Goal: Task Accomplishment & Management: Use online tool/utility

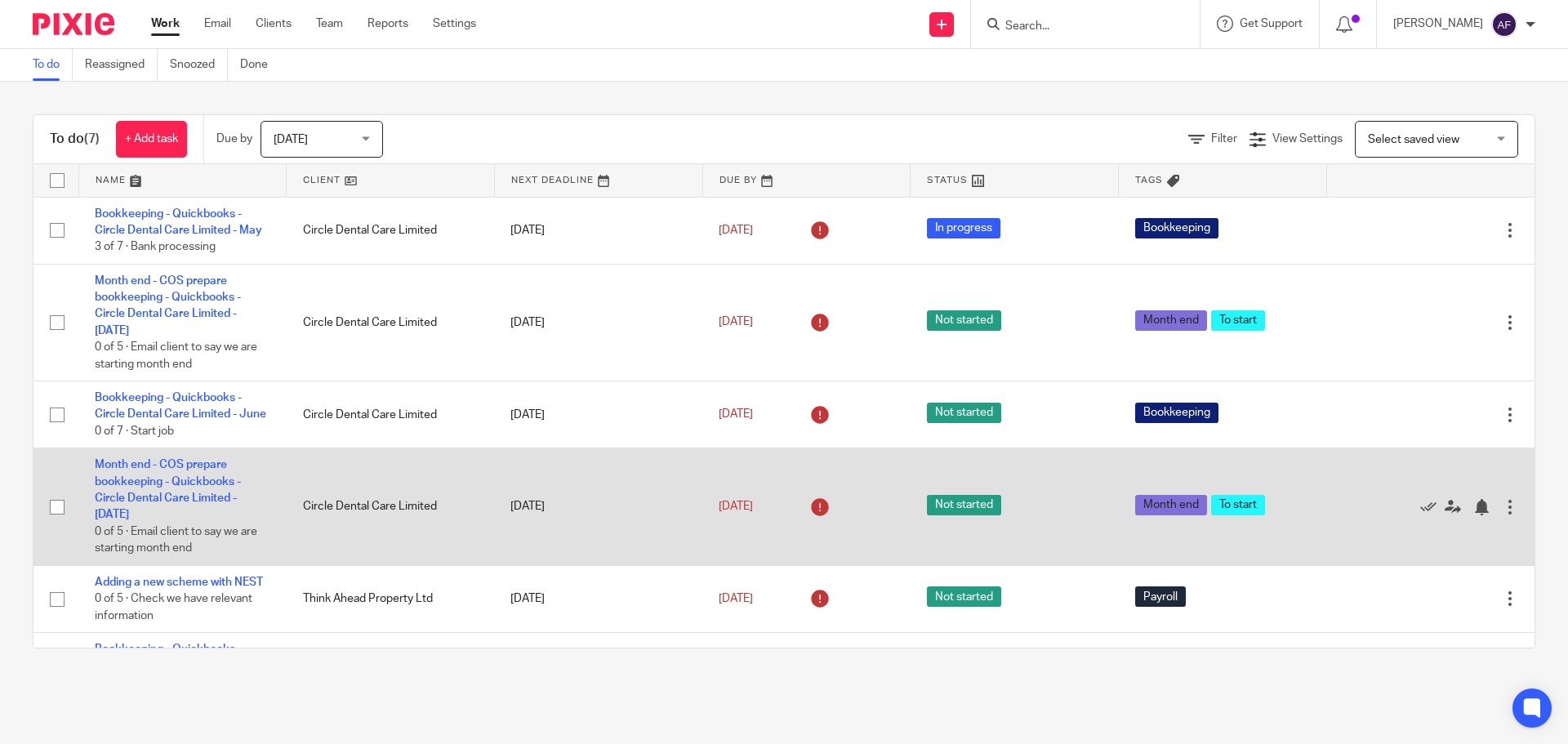
scroll to position [169, 0]
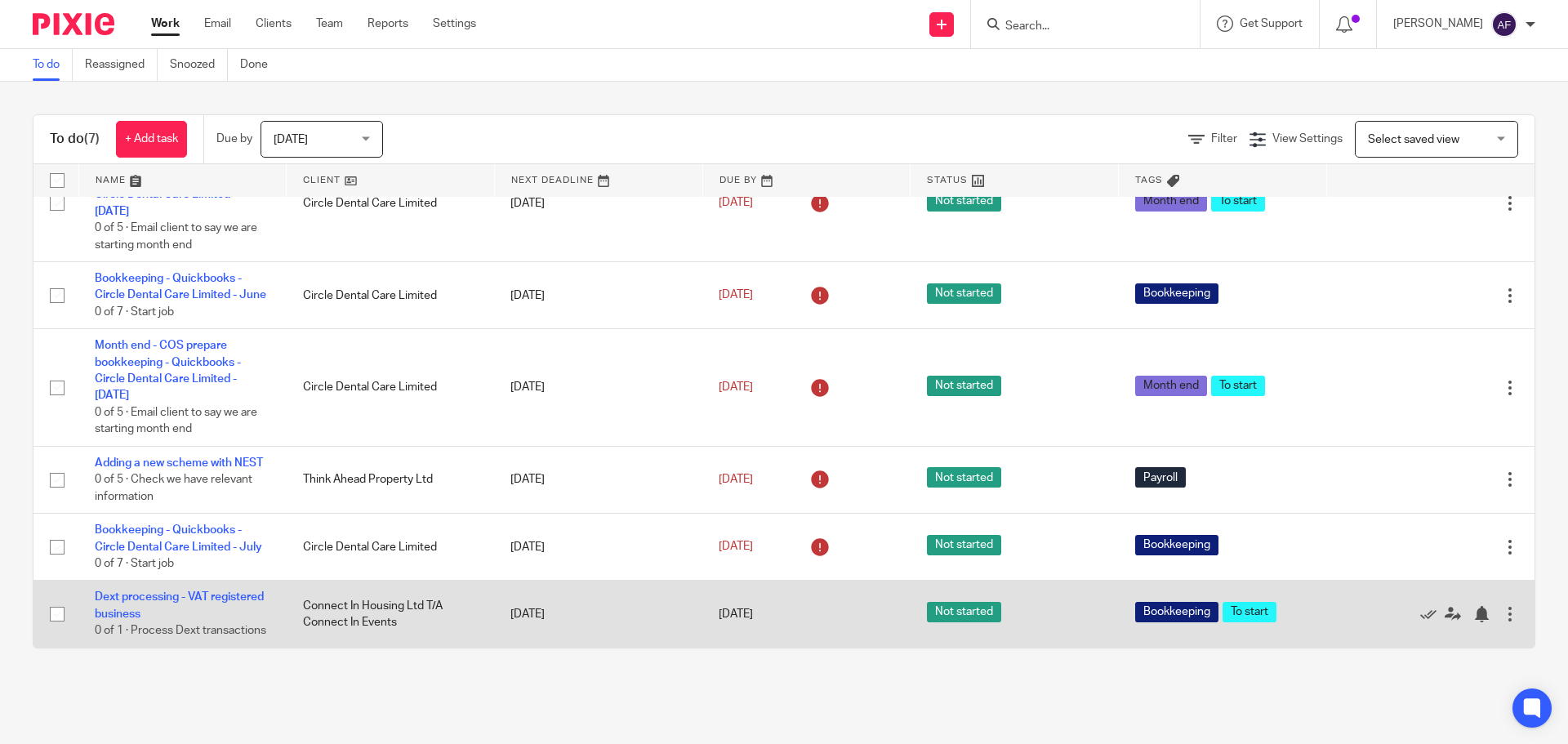
click at [359, 606] on td "Connect In Housing Ltd T/A Connect In Events" at bounding box center [391, 614] width 209 height 67
click at [158, 587] on td "Dext processing - VAT registered business 0 of 1 · Process Dext transactions" at bounding box center [183, 614] width 209 height 67
click at [163, 591] on link "Dext processing - VAT registered business" at bounding box center [179, 605] width 169 height 28
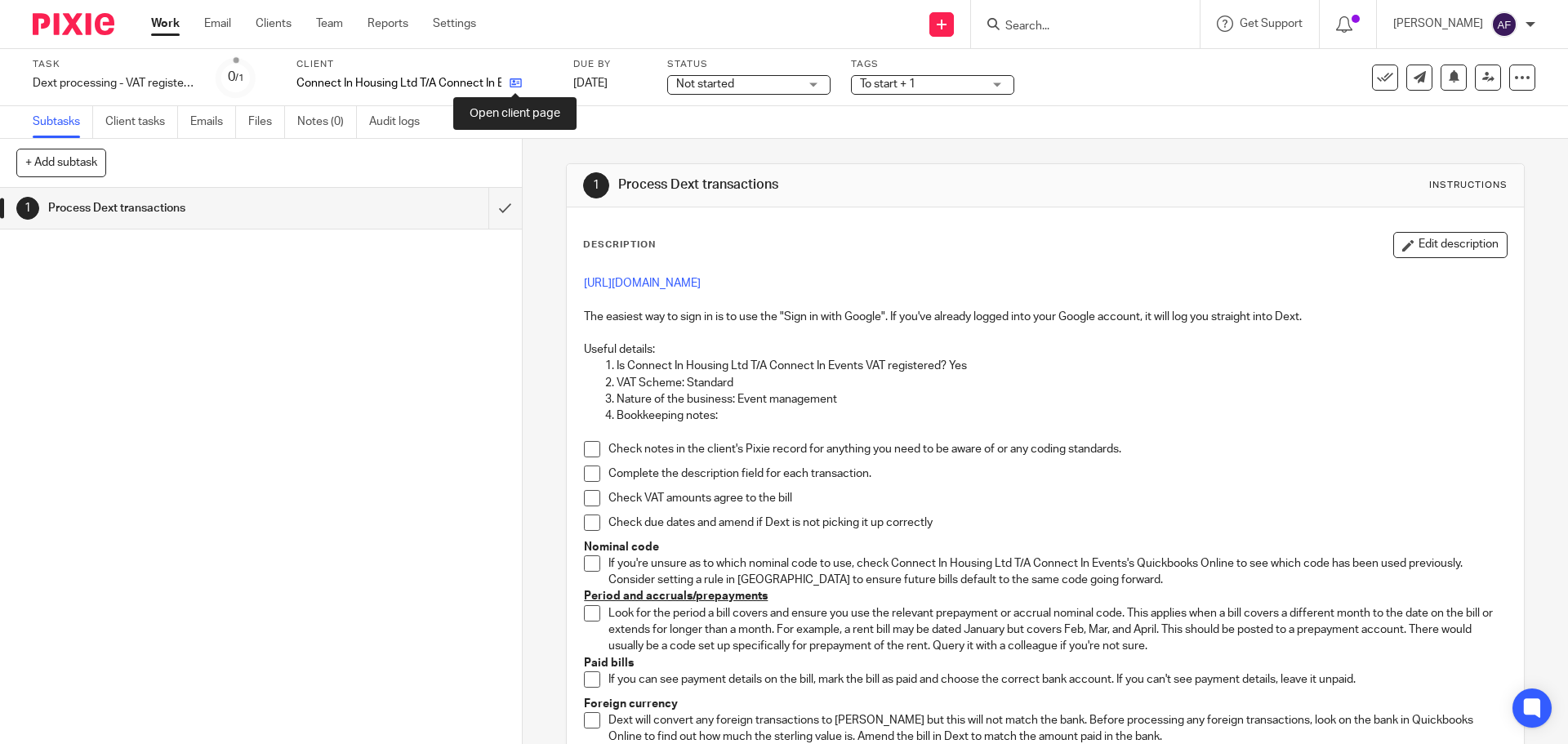
click at [511, 81] on icon at bounding box center [515, 83] width 12 height 12
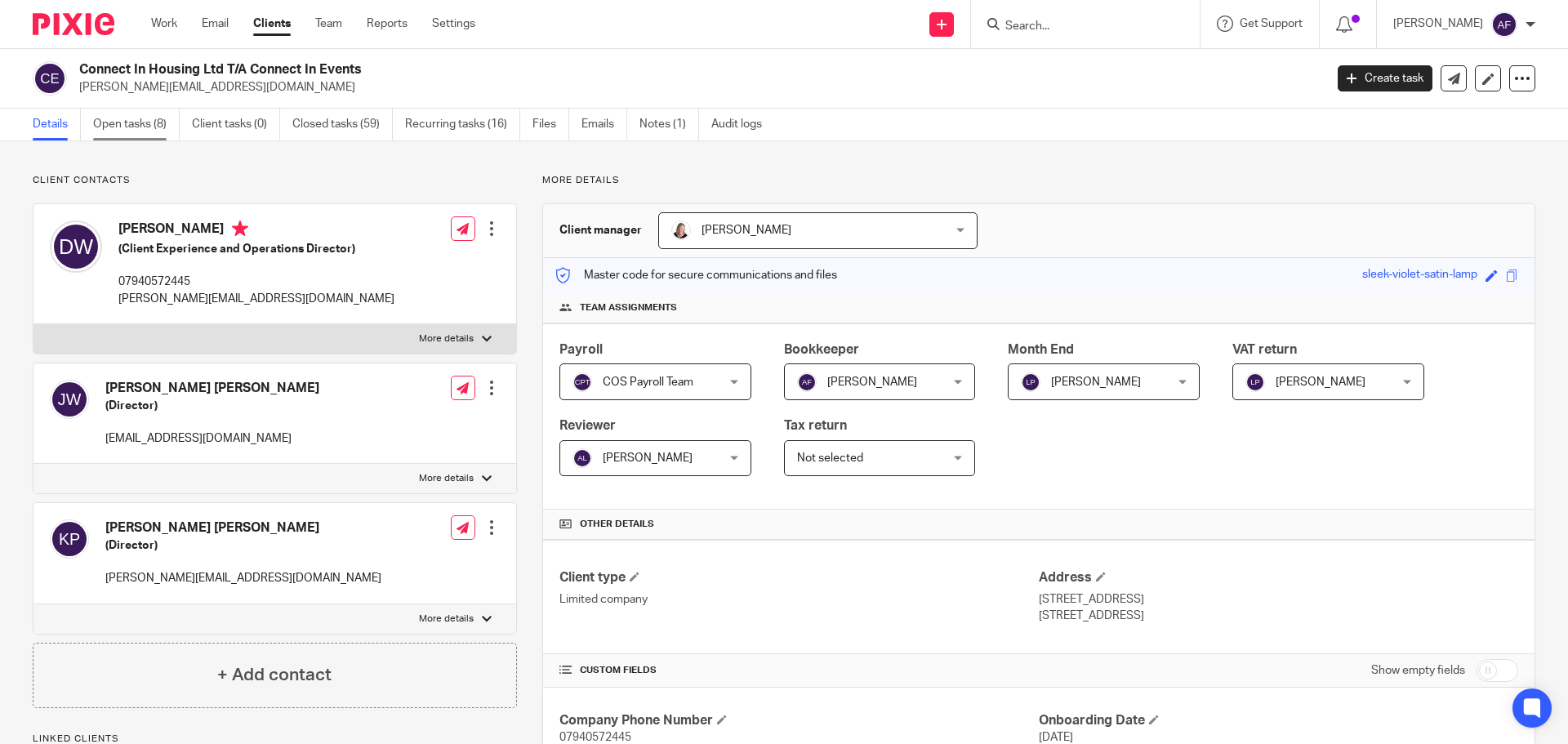
click at [136, 123] on link "Open tasks (8)" at bounding box center [136, 125] width 86 height 32
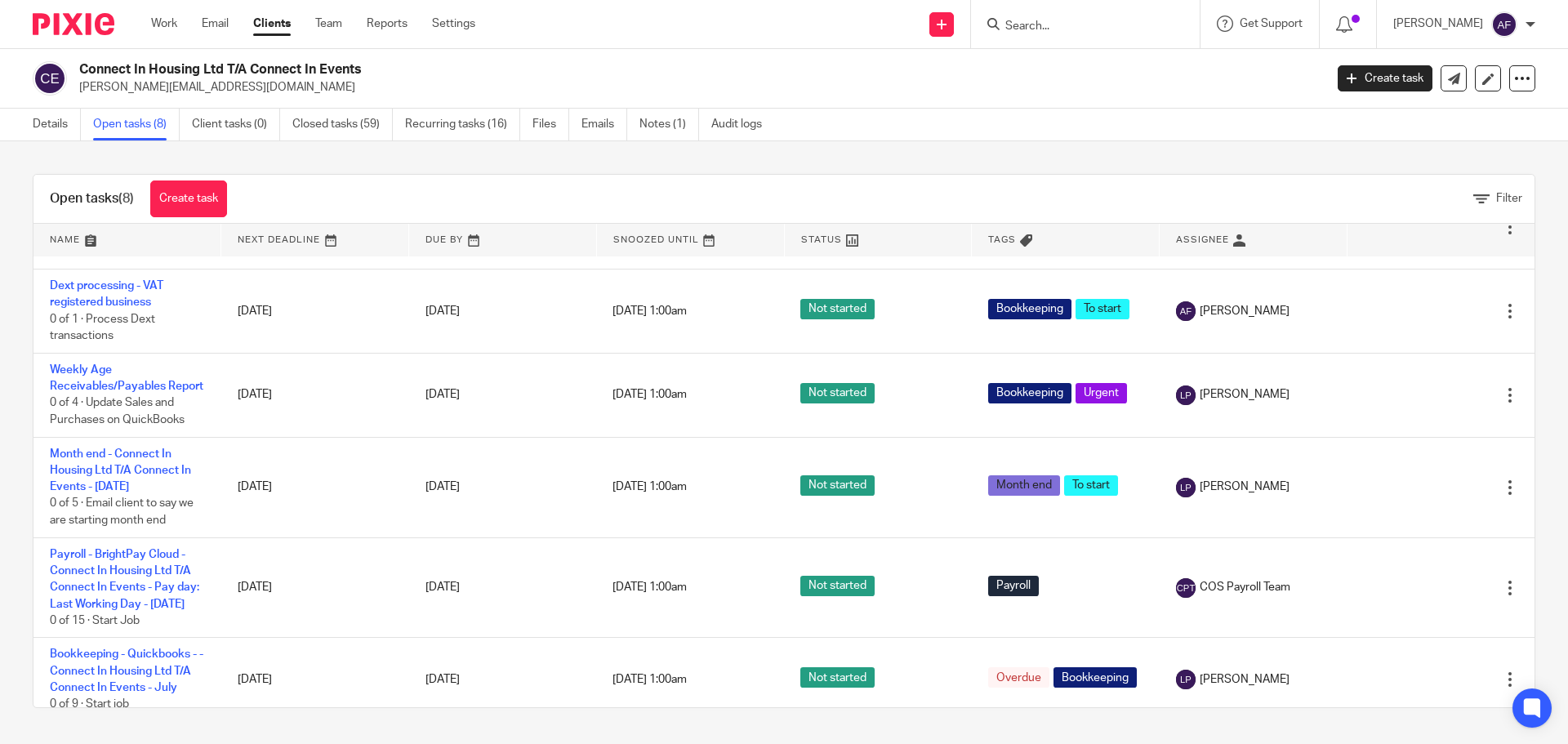
scroll to position [268, 0]
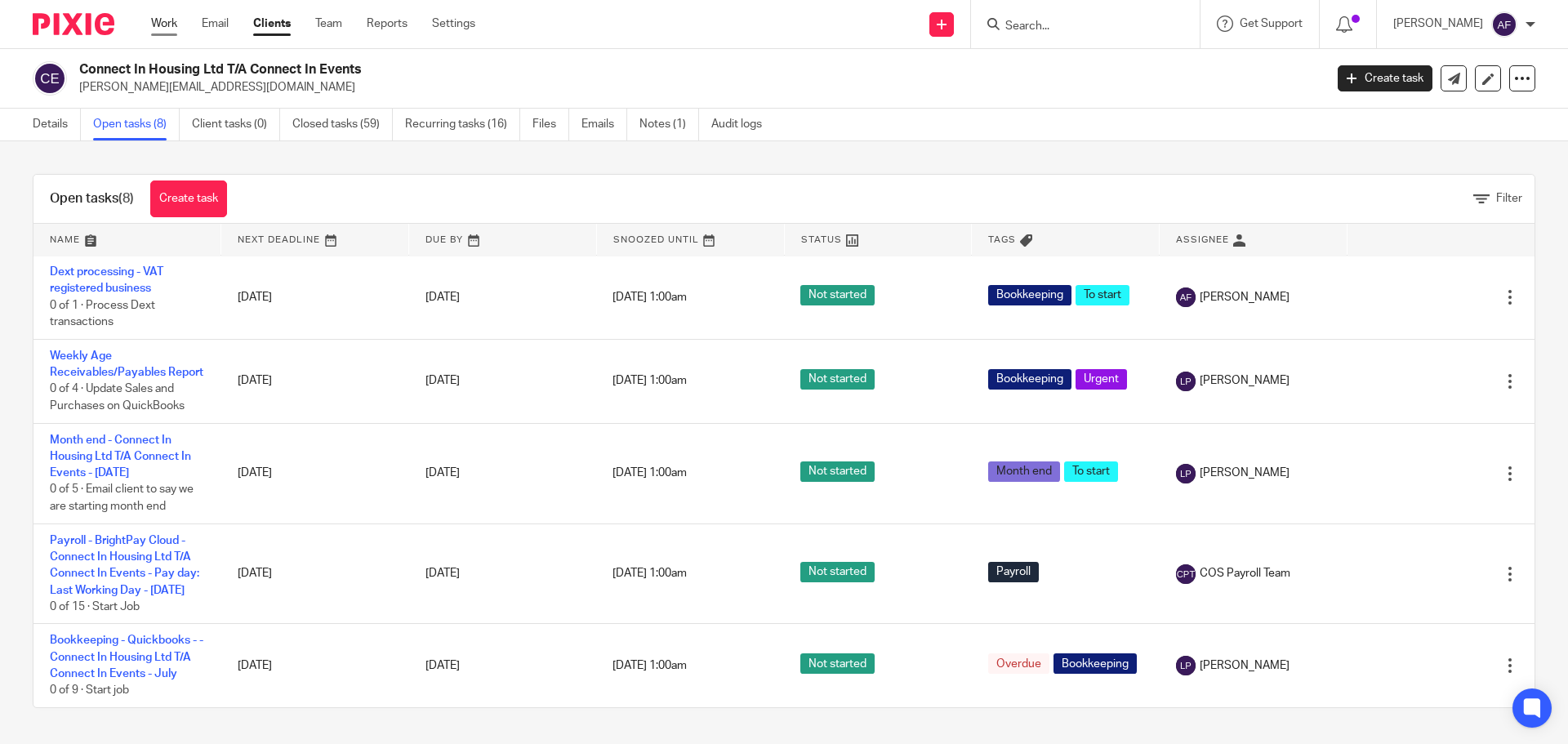
click at [167, 16] on link "Work" at bounding box center [164, 23] width 26 height 16
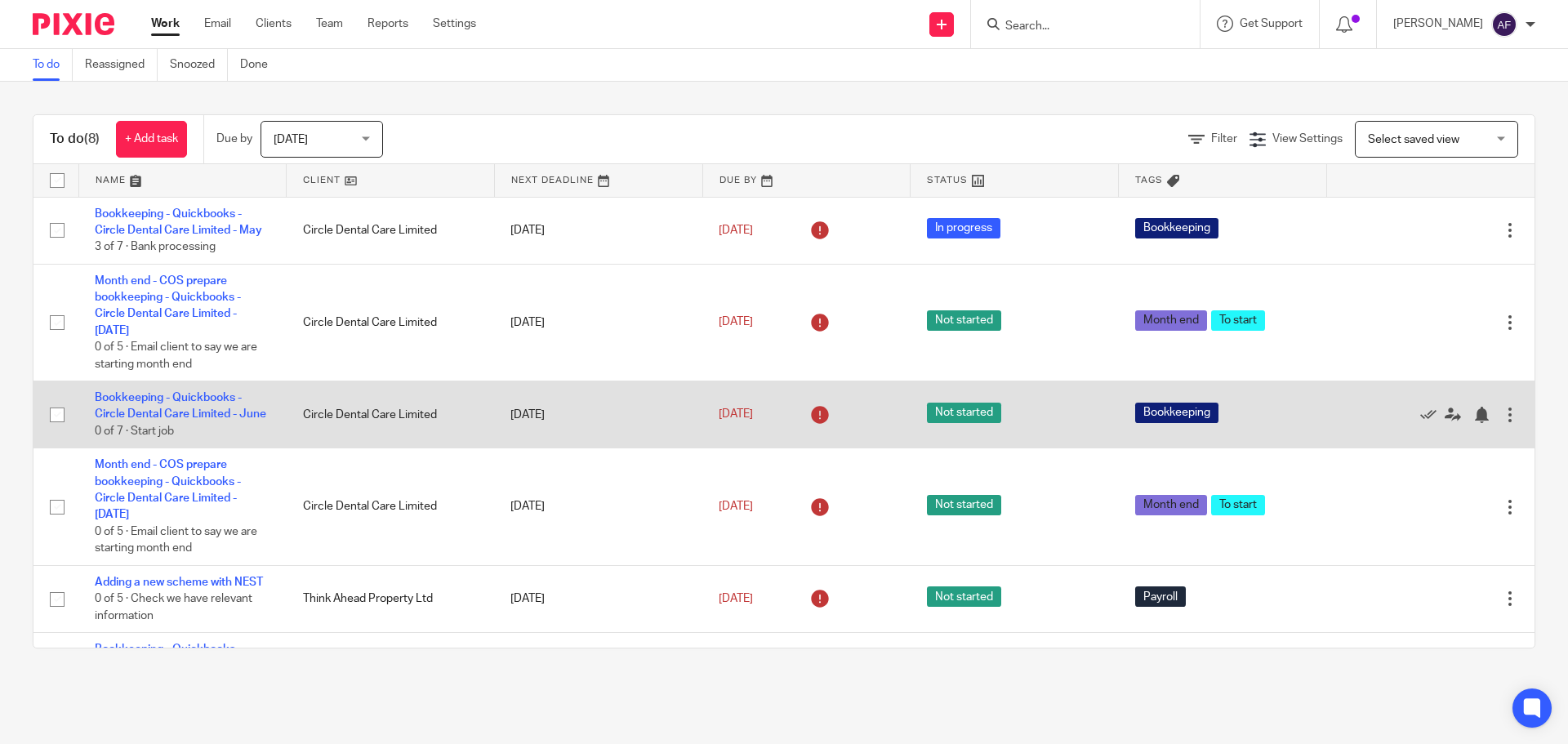
scroll to position [236, 0]
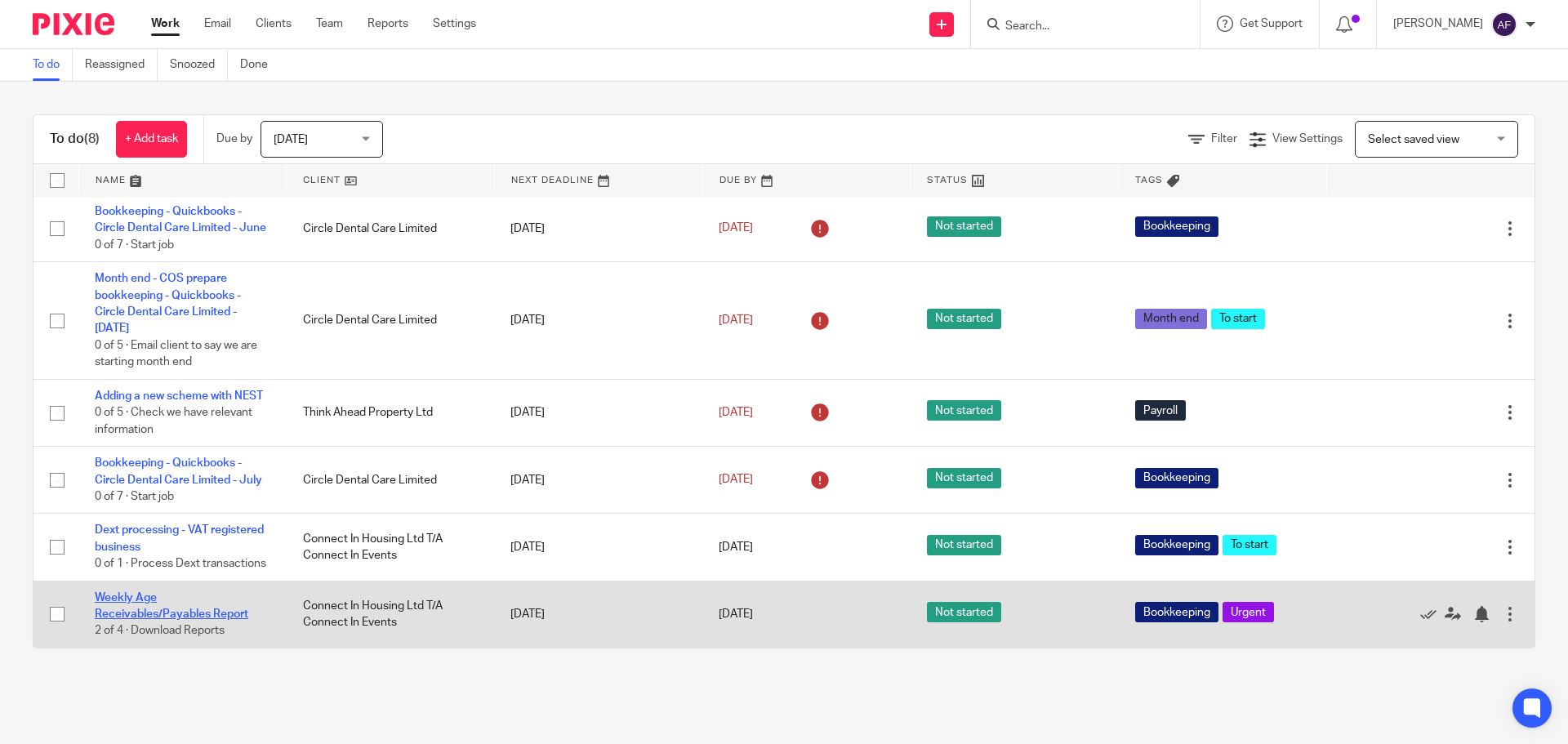
click at [144, 608] on link "Weekly Age Receivables/Payables Report" at bounding box center [171, 606] width 153 height 28
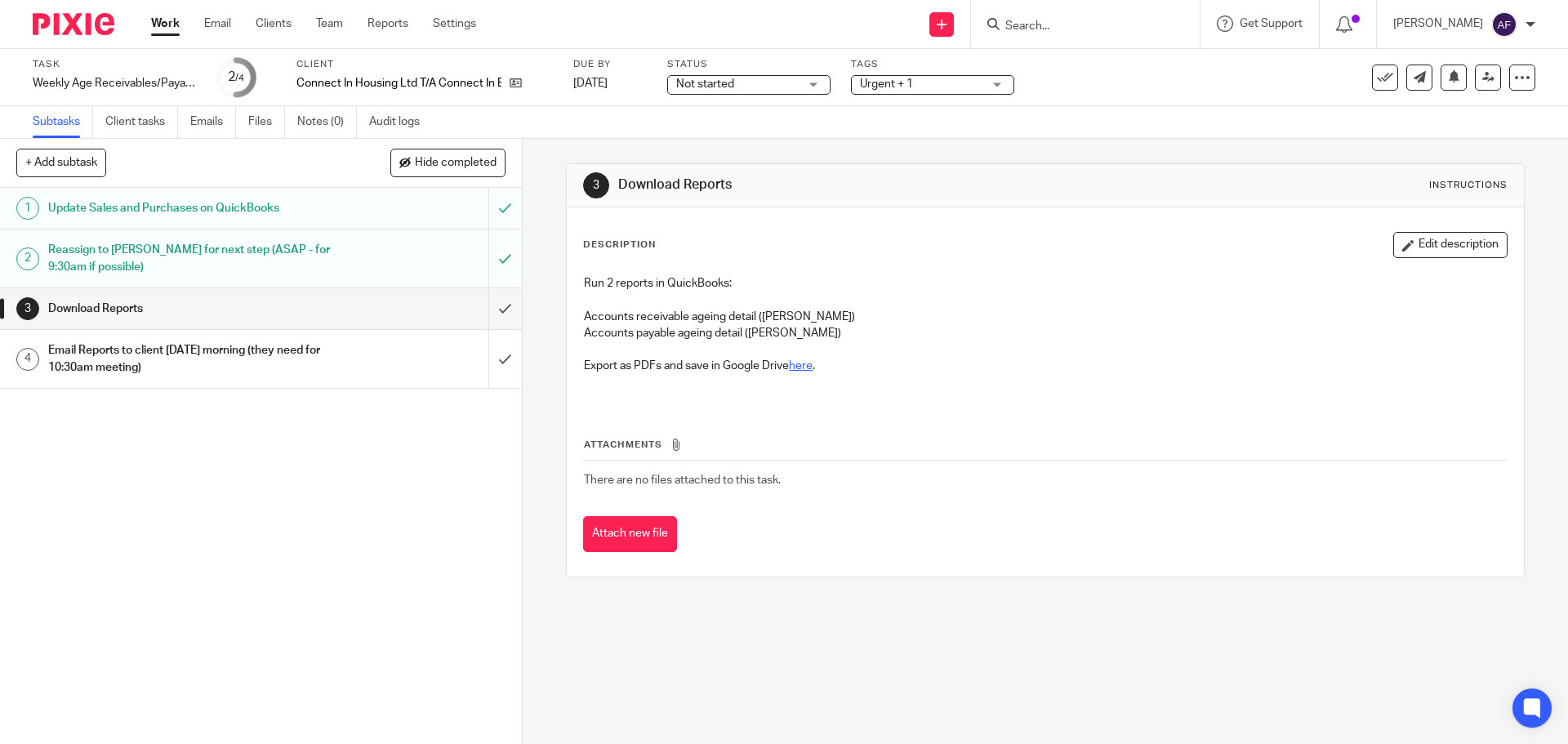
click at [806, 364] on link "here" at bounding box center [801, 365] width 24 height 11
click at [486, 305] on input "submit" at bounding box center [261, 308] width 522 height 41
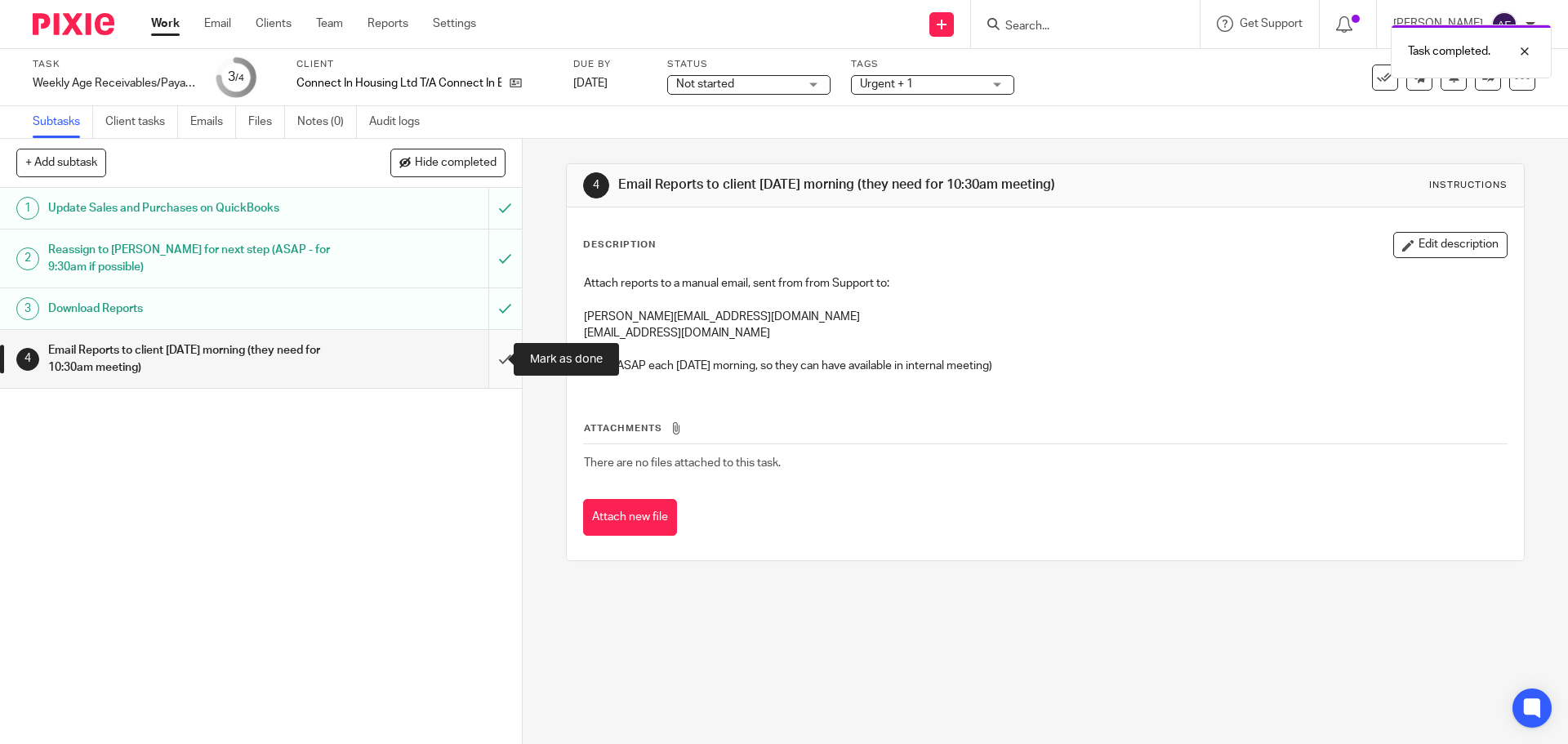
click at [487, 357] on input "submit" at bounding box center [261, 358] width 522 height 58
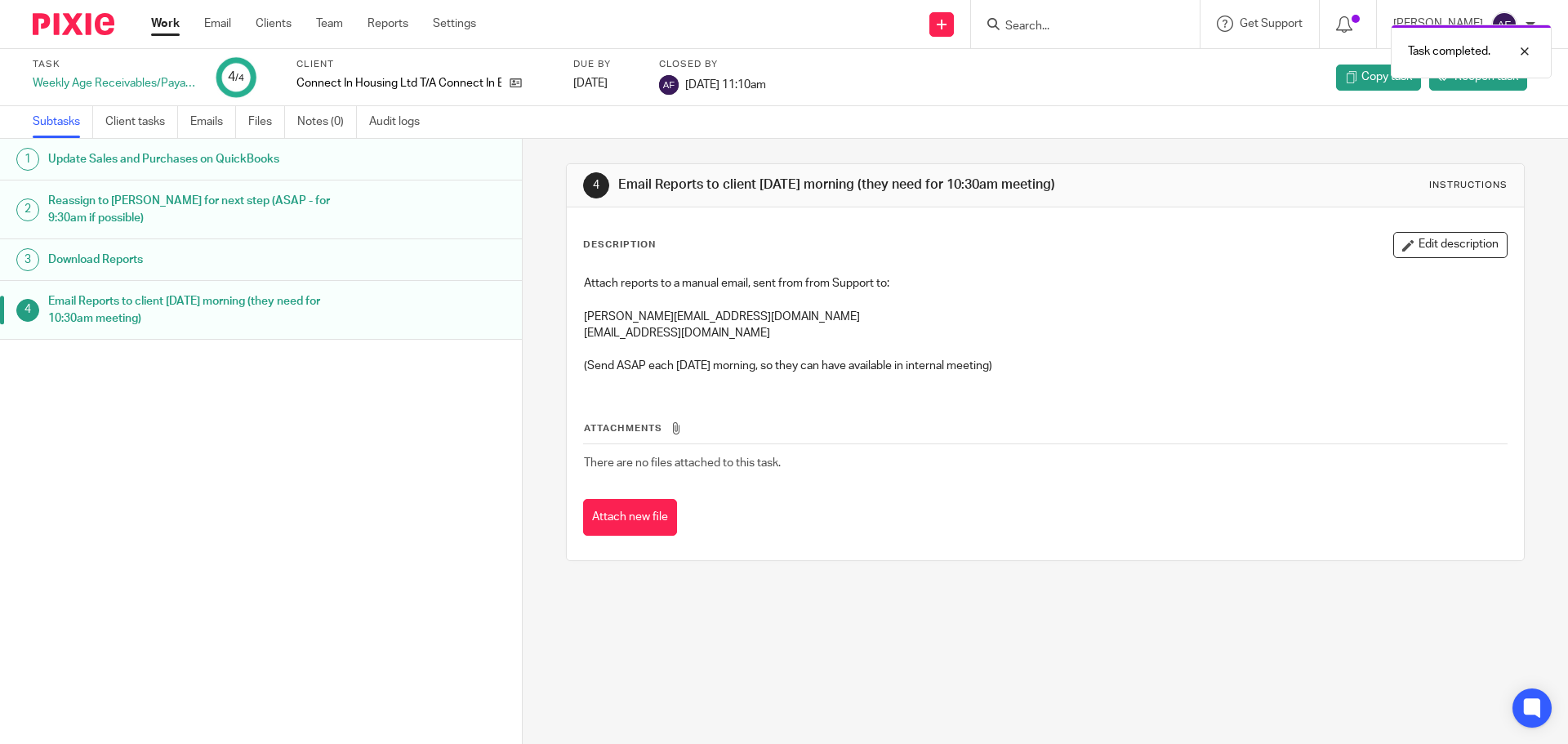
click at [148, 20] on div "Work Email Clients Team Reports Settings Work Email Clients Team Reports Settin…" at bounding box center [318, 24] width 366 height 48
click at [161, 28] on link "Work" at bounding box center [165, 23] width 29 height 16
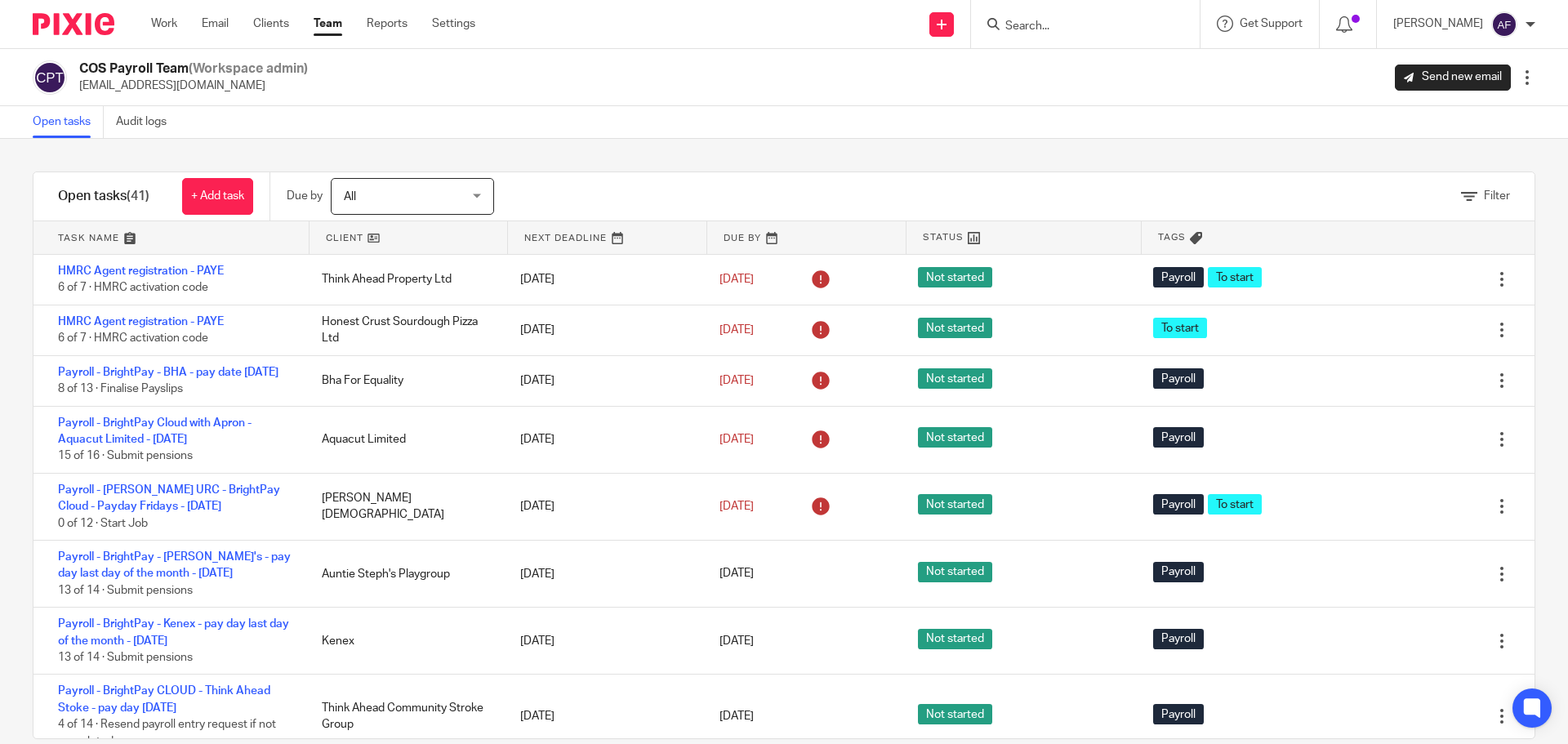
click at [341, 242] on link at bounding box center [409, 237] width 198 height 33
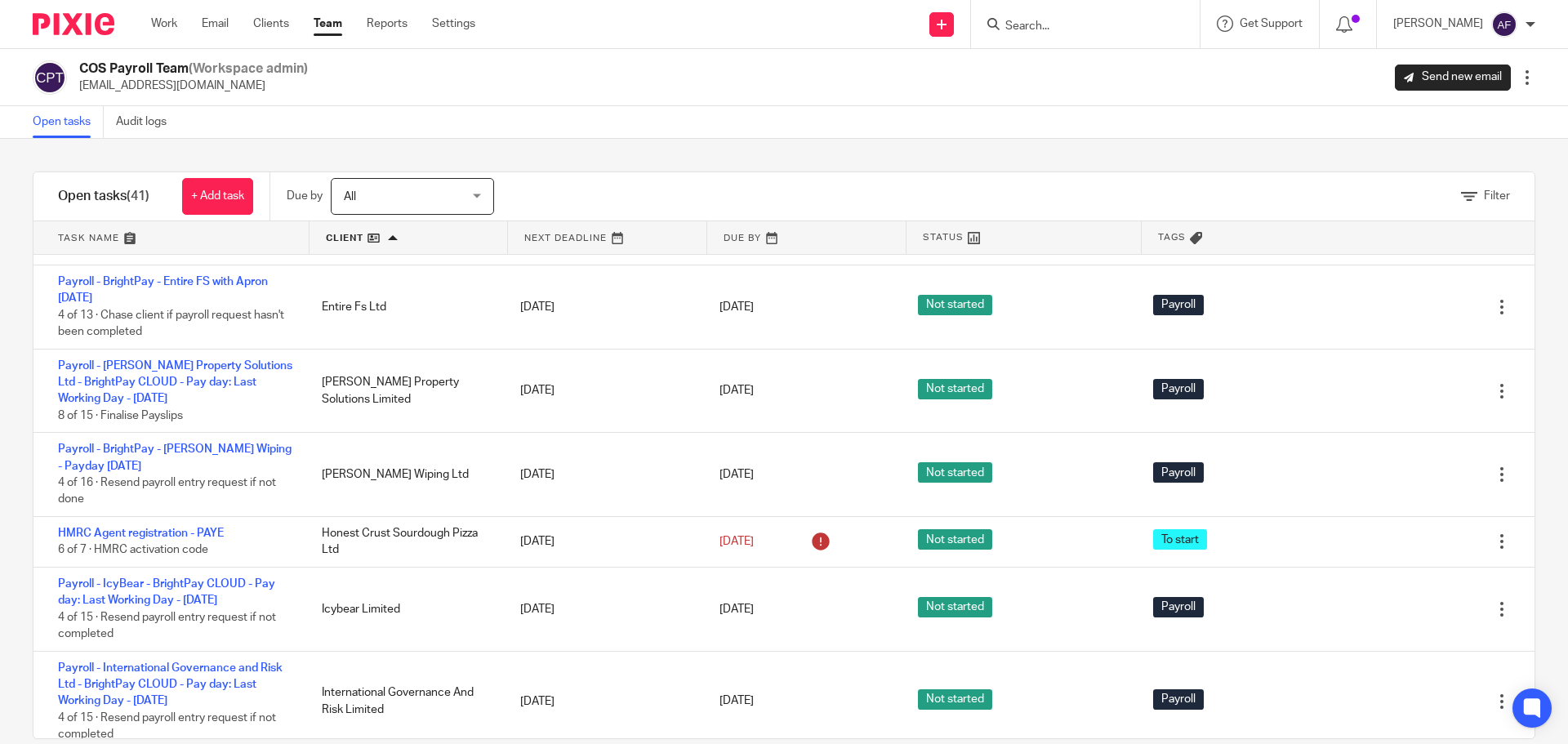
scroll to position [1307, 0]
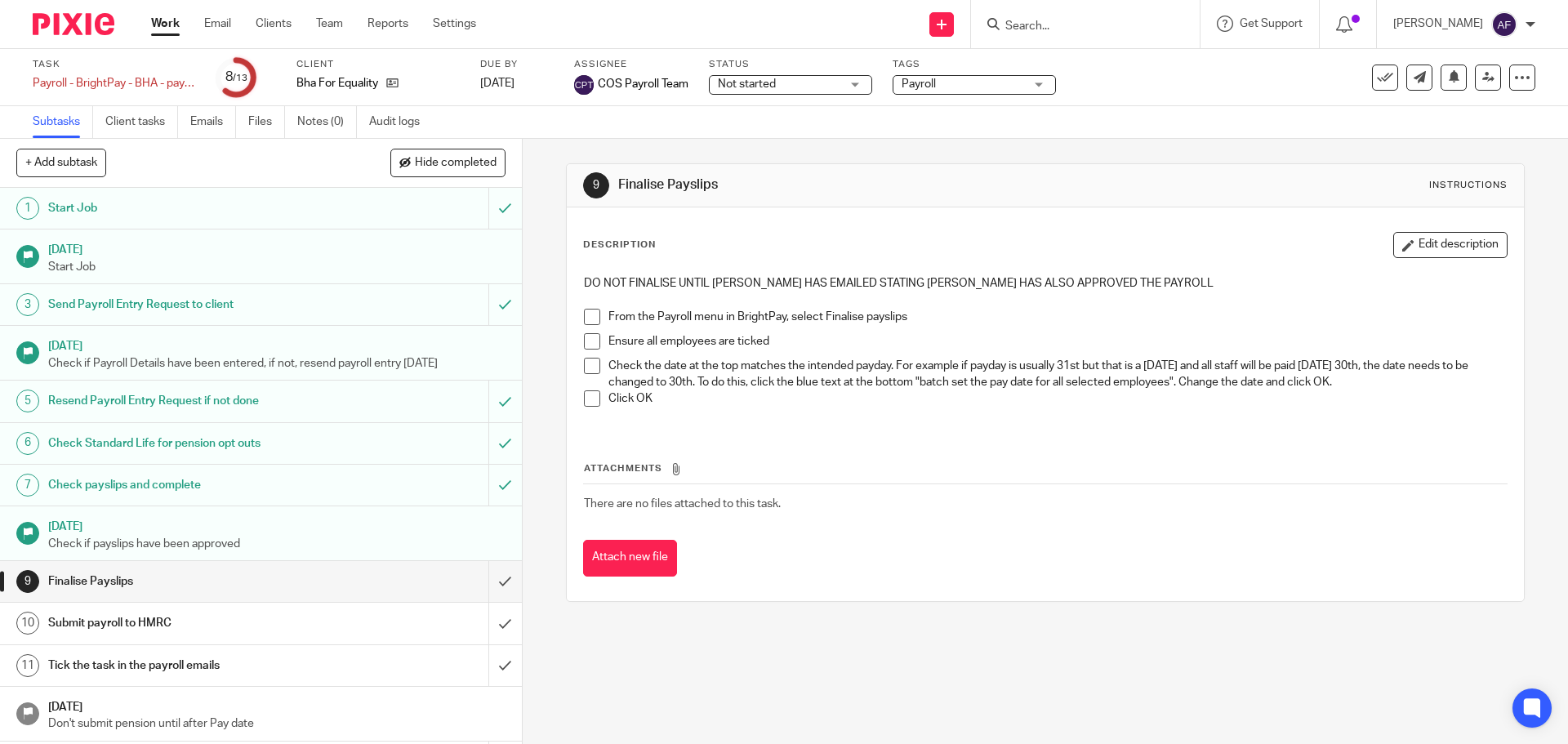
click at [971, 422] on div "DO NOT FINALISE UNTIL SOPHIA HAS EMAILED STATING AYDIN HAS ALSO APPROVED THE PA…" at bounding box center [1044, 347] width 938 height 160
click at [983, 359] on p "Check the date at the top matches the intended payday. For example if payday is…" at bounding box center [1057, 375] width 898 height 34
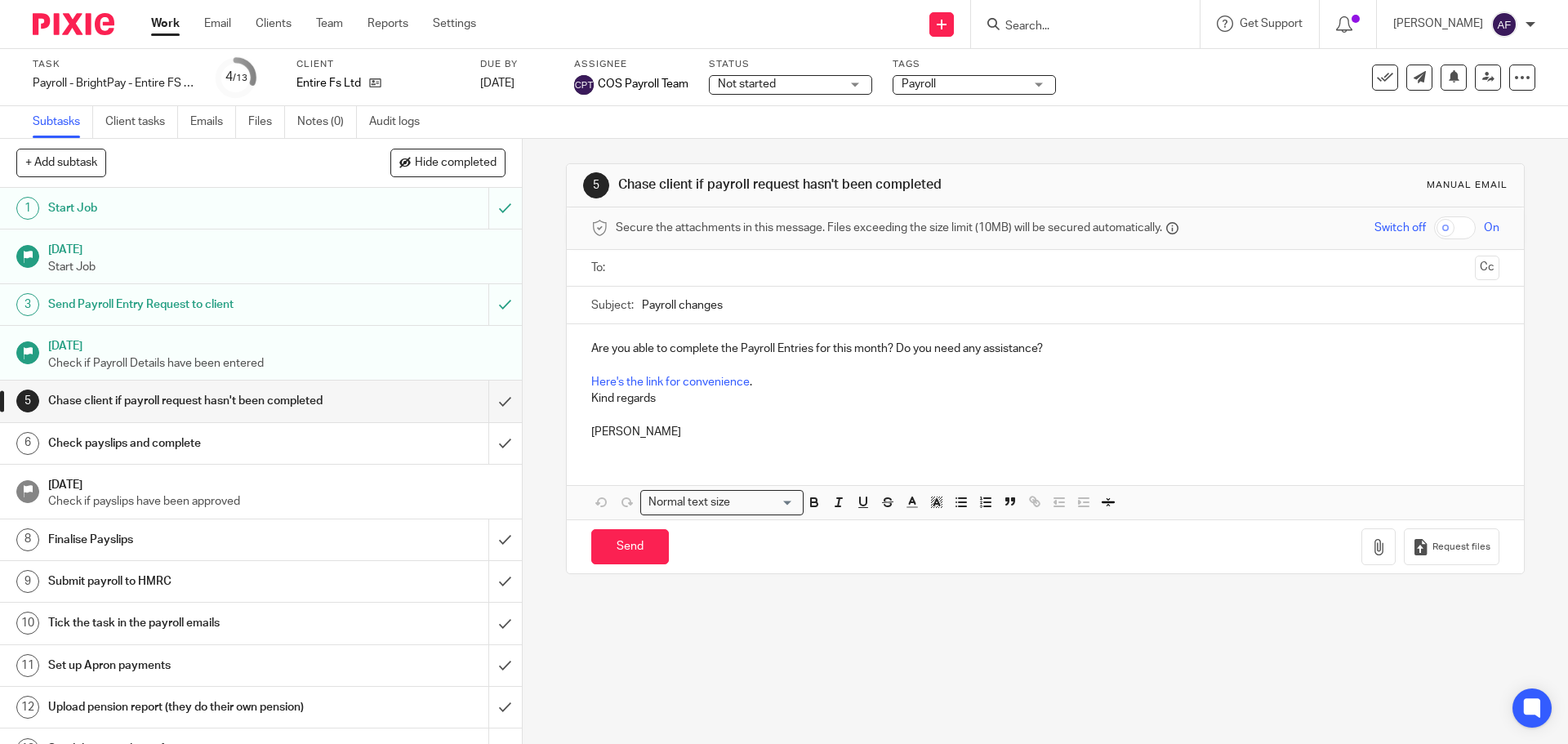
click at [305, 318] on link "3 Send Payroll Entry Request to client" at bounding box center [244, 304] width 488 height 41
